Goal: Transaction & Acquisition: Purchase product/service

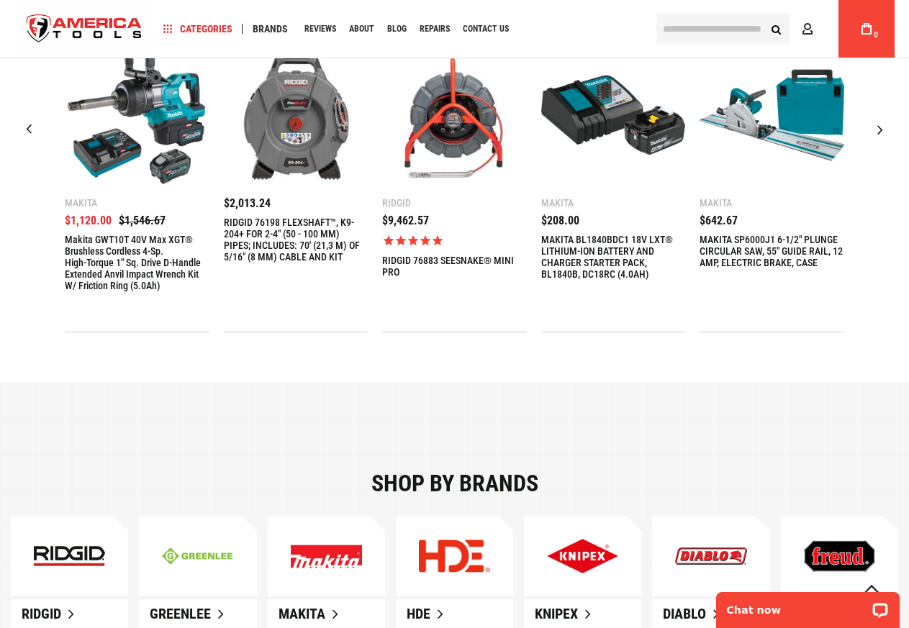
click at [452, 142] on img "3 / 9" at bounding box center [454, 115] width 145 height 145
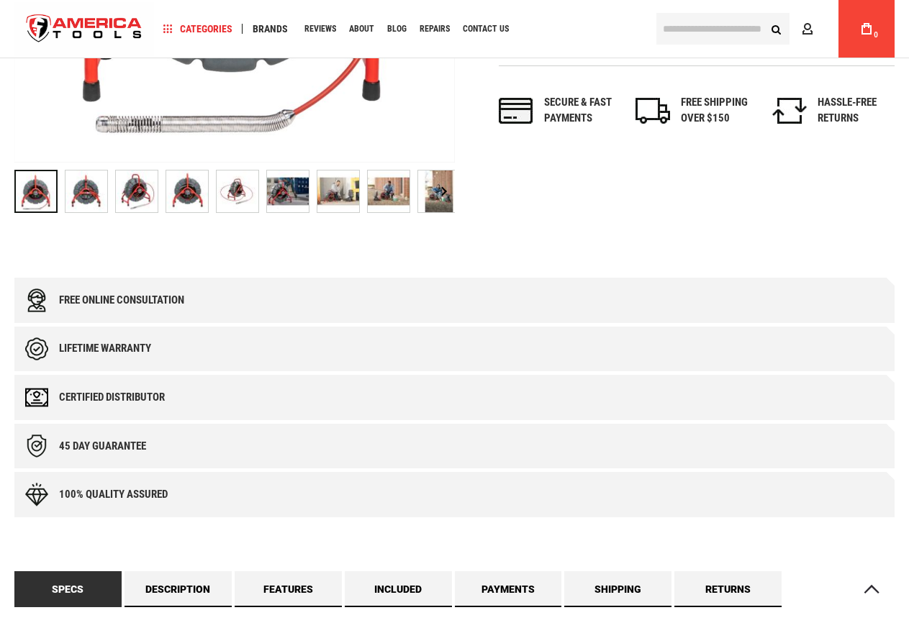
scroll to position [147, 0]
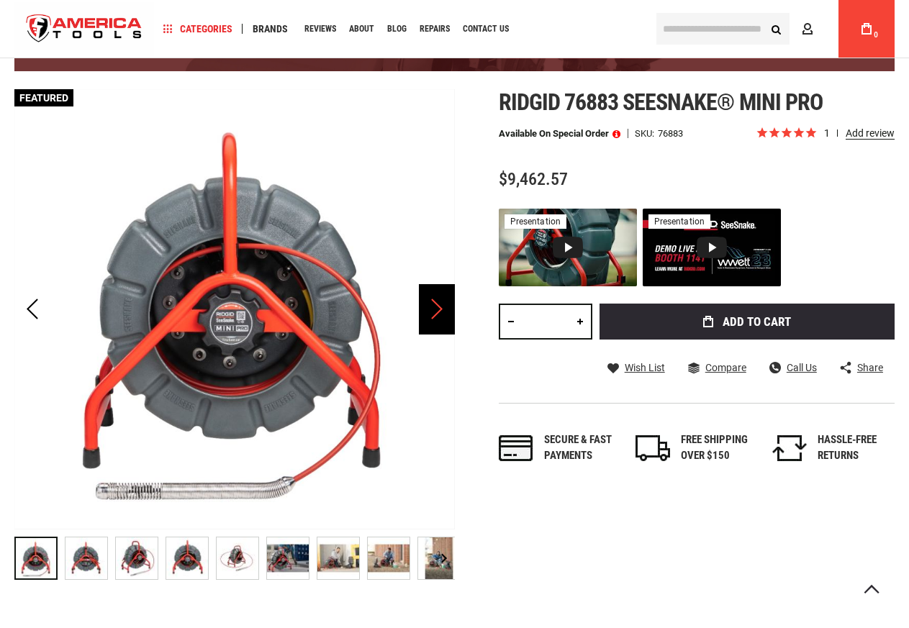
click at [447, 317] on div "Next" at bounding box center [437, 309] width 36 height 50
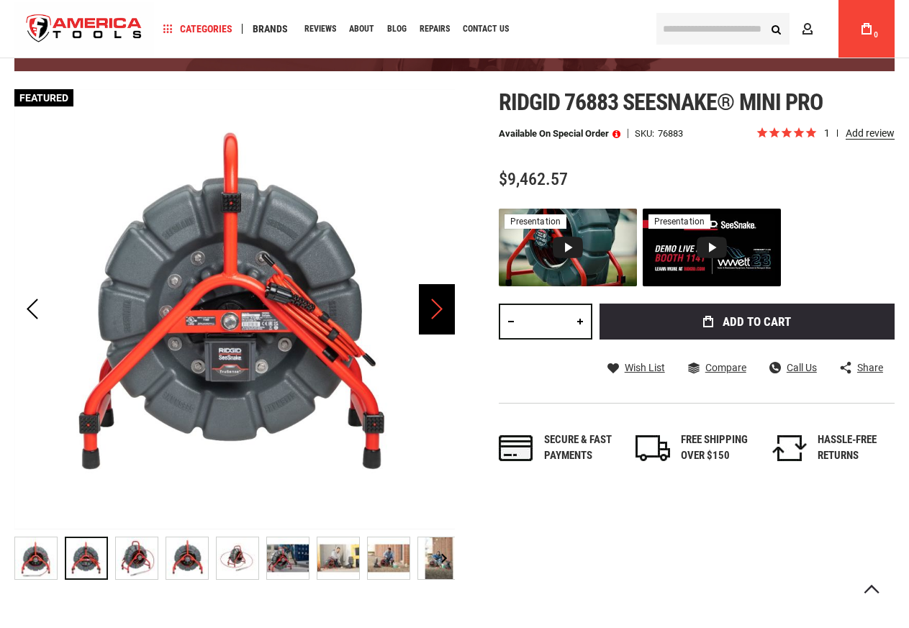
click at [446, 317] on div "Next" at bounding box center [437, 309] width 36 height 50
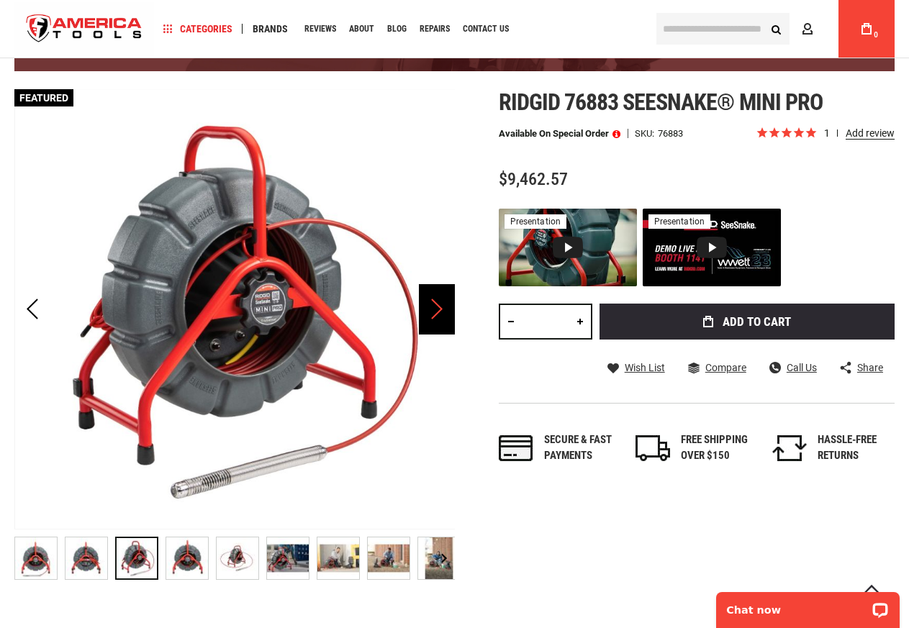
scroll to position [0, 0]
click at [446, 317] on div "Next" at bounding box center [437, 309] width 36 height 50
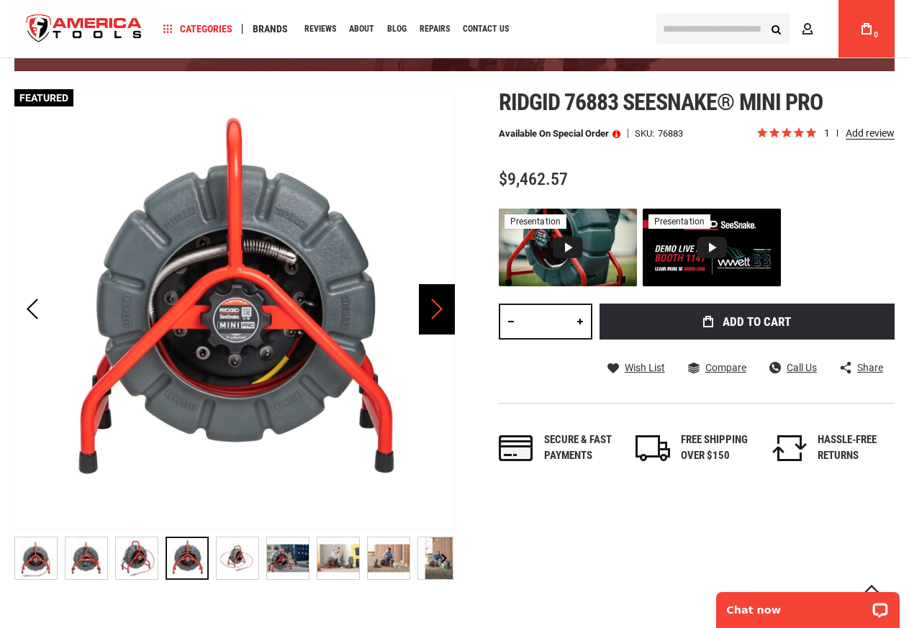
click at [446, 317] on div "Next" at bounding box center [437, 309] width 36 height 50
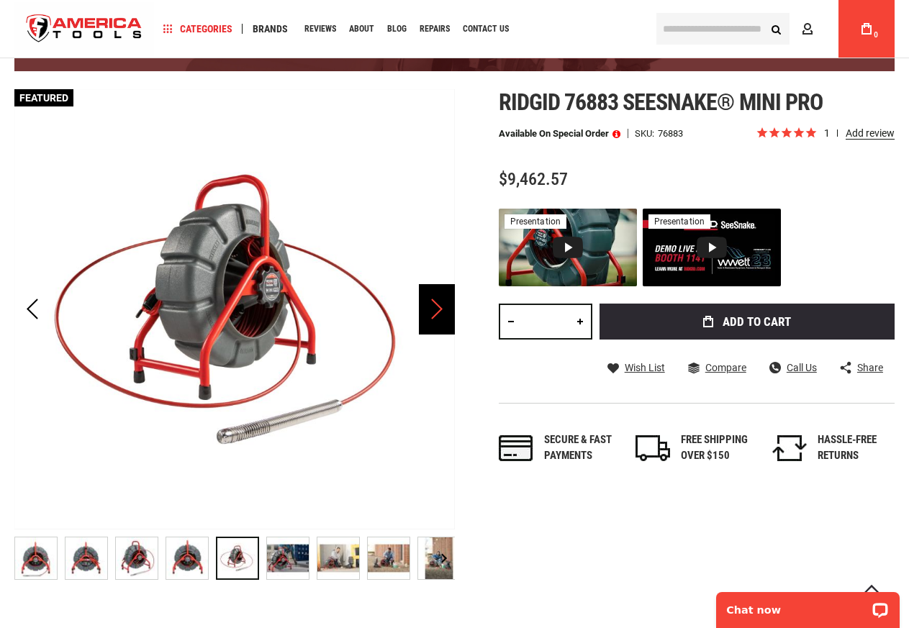
click at [446, 317] on div "Next" at bounding box center [437, 309] width 36 height 50
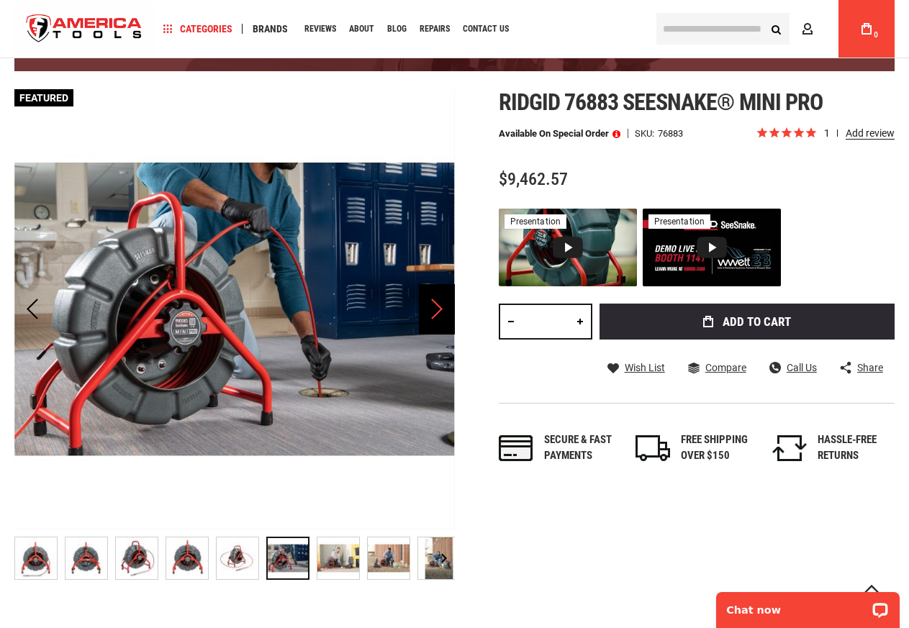
click at [446, 317] on div "Next" at bounding box center [437, 309] width 36 height 50
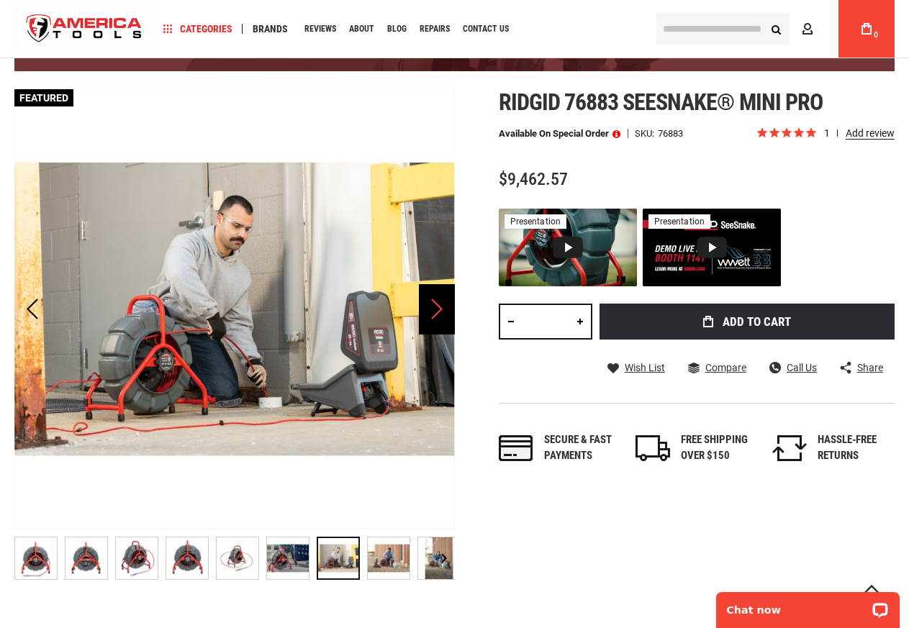
click at [447, 316] on div "Next" at bounding box center [437, 309] width 36 height 50
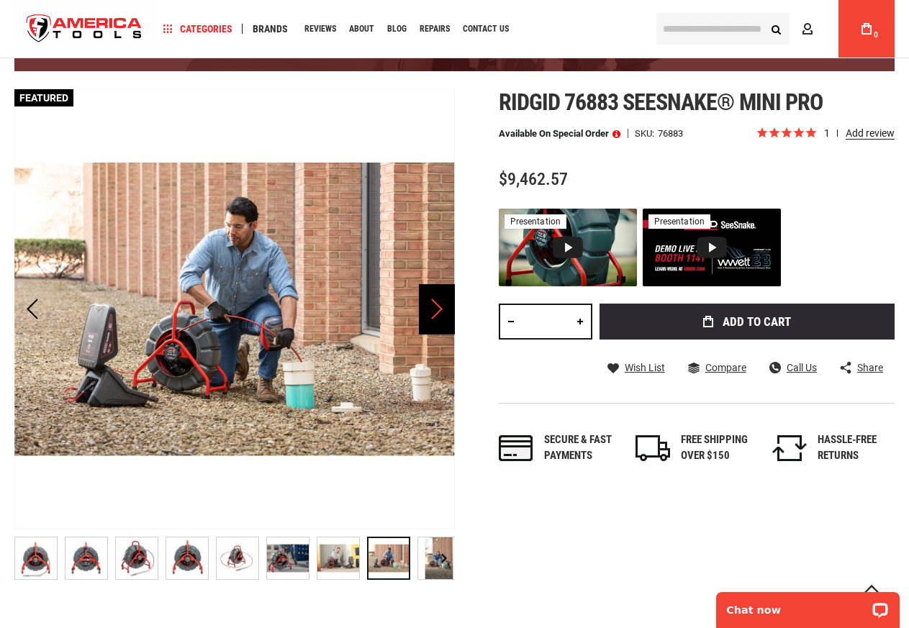
click at [437, 315] on div "Next" at bounding box center [437, 309] width 36 height 50
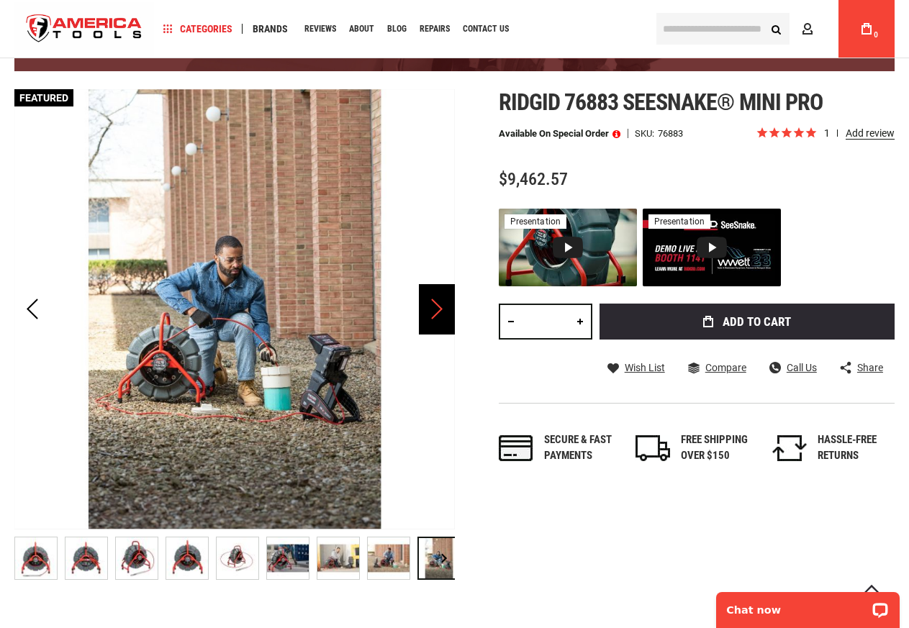
click at [437, 315] on div "Next" at bounding box center [437, 309] width 36 height 50
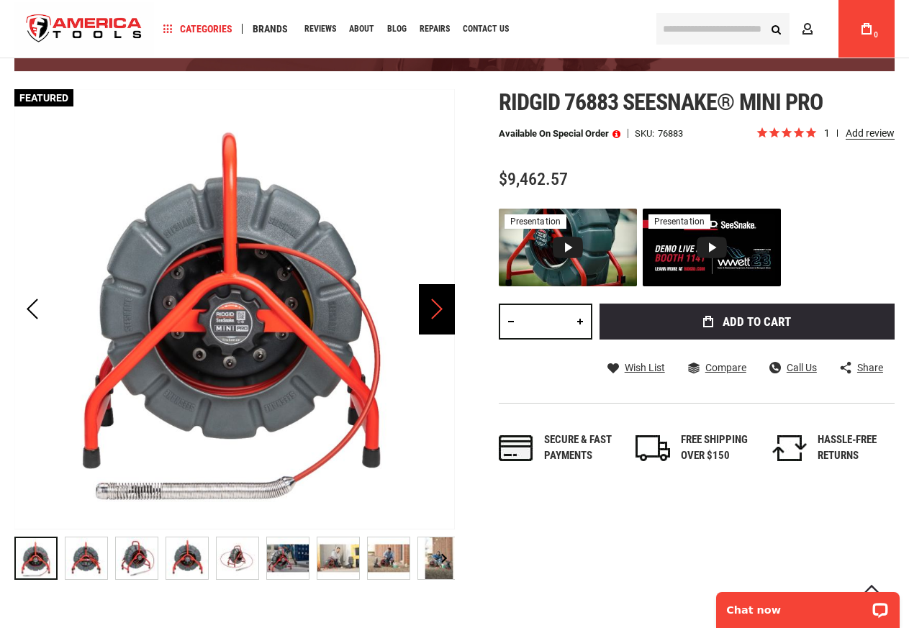
click at [437, 315] on div "Next" at bounding box center [437, 309] width 36 height 50
